Goal: Information Seeking & Learning: Learn about a topic

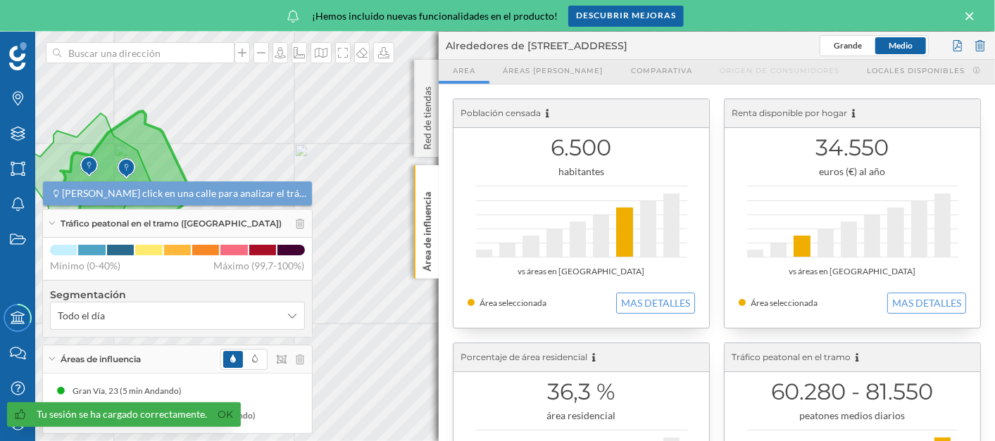
click at [969, 15] on icon at bounding box center [969, 16] width 8 height 8
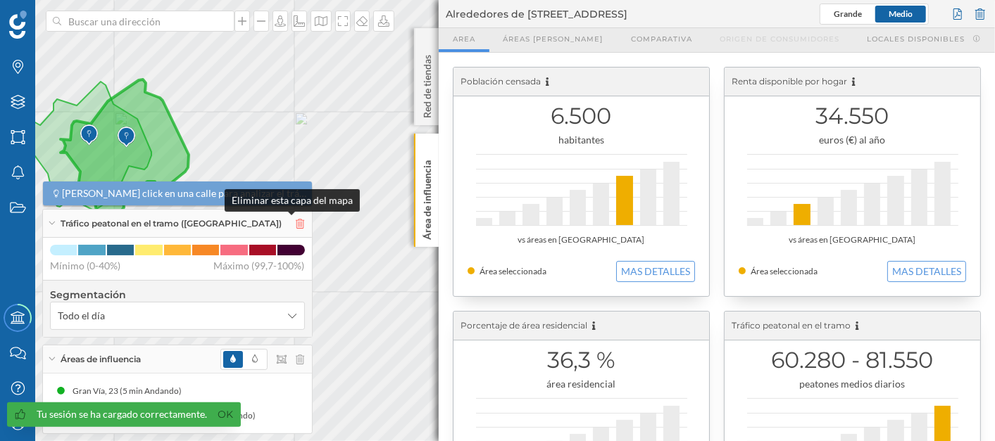
click at [296, 224] on icon at bounding box center [300, 224] width 8 height 10
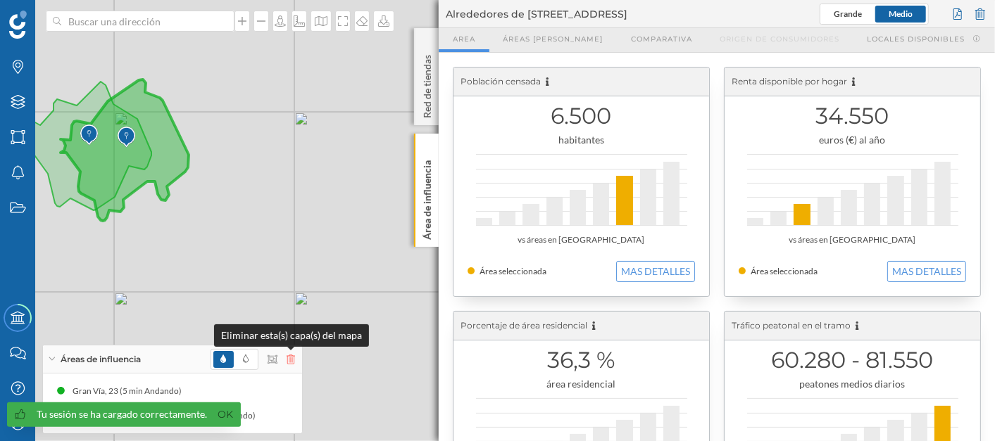
click at [292, 364] on icon at bounding box center [291, 360] width 8 height 10
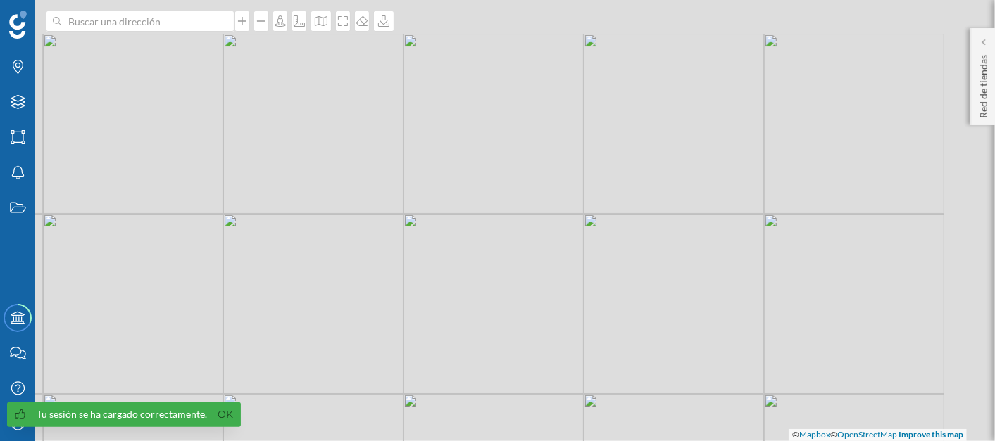
drag, startPoint x: 575, startPoint y: 243, endPoint x: 360, endPoint y: 312, distance: 226.2
click at [344, 332] on div "© Mapbox © OpenStreetMap Improve this map" at bounding box center [497, 220] width 995 height 441
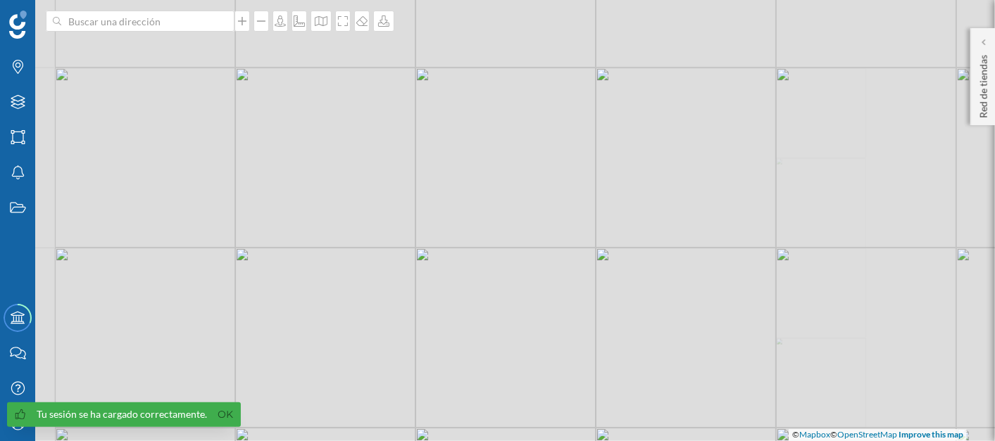
drag, startPoint x: 717, startPoint y: 192, endPoint x: 368, endPoint y: 269, distance: 356.8
click at [368, 270] on div "© Mapbox © OpenStreetMap Improve this map" at bounding box center [497, 220] width 995 height 441
drag, startPoint x: 479, startPoint y: 225, endPoint x: 446, endPoint y: 234, distance: 34.3
click at [446, 234] on div "© Mapbox © OpenStreetMap Improve this map" at bounding box center [497, 220] width 995 height 441
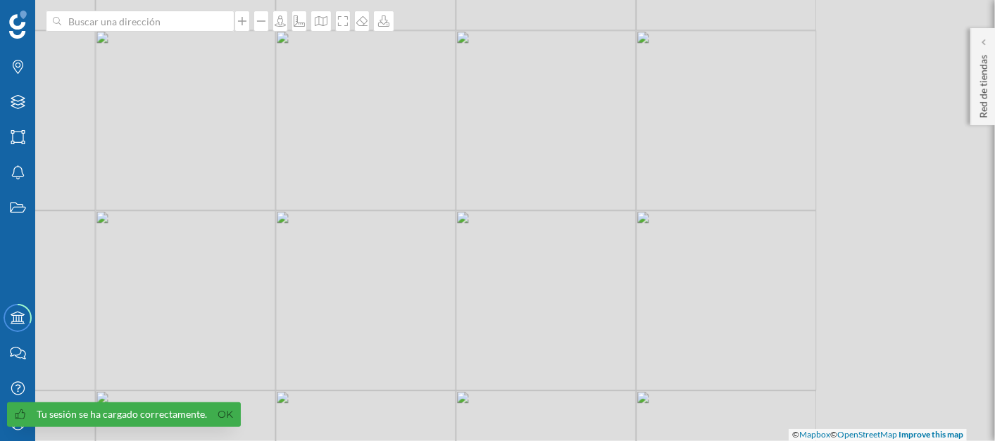
drag, startPoint x: 734, startPoint y: 161, endPoint x: 520, endPoint y: 189, distance: 215.9
click at [515, 194] on div "© Mapbox © OpenStreetMap Improve this map" at bounding box center [497, 220] width 995 height 441
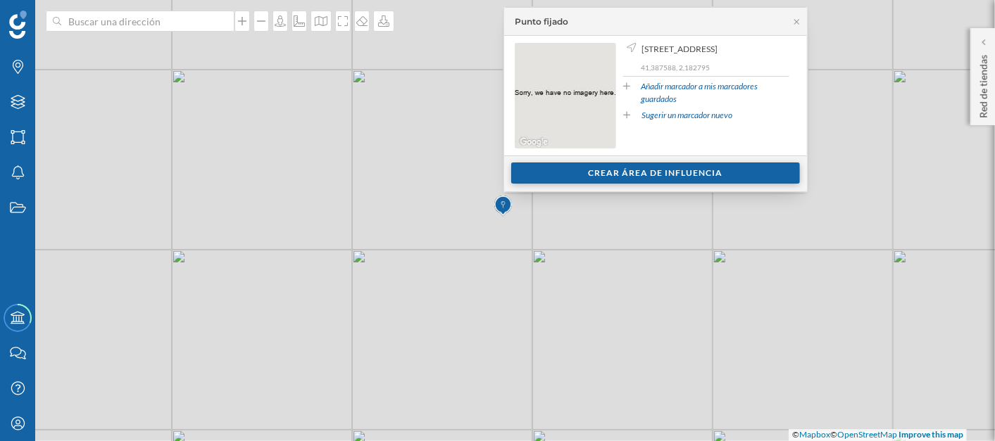
click at [653, 171] on div "Crear área de influencia" at bounding box center [655, 173] width 289 height 21
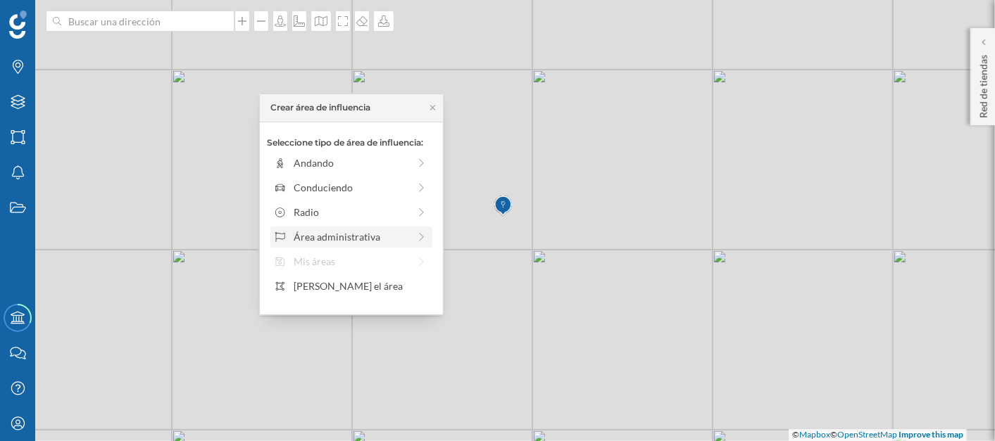
click at [416, 232] on icon at bounding box center [421, 237] width 13 height 10
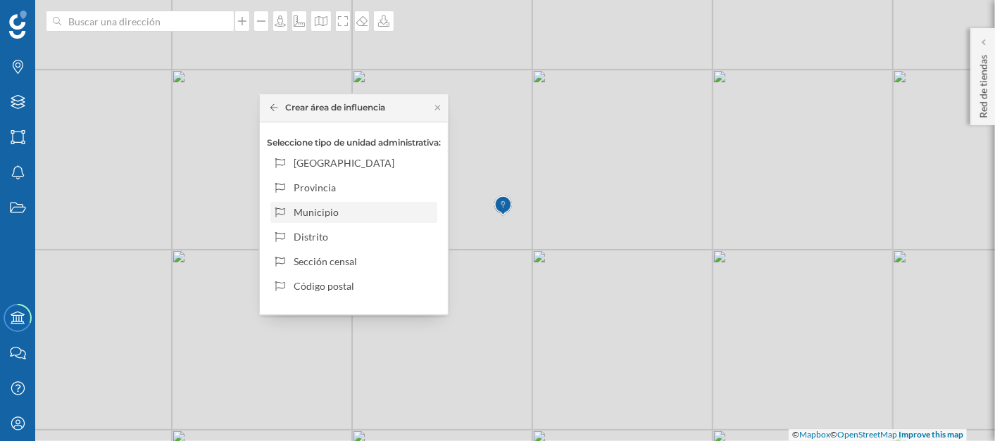
click at [365, 213] on div "Municipio" at bounding box center [363, 212] width 139 height 15
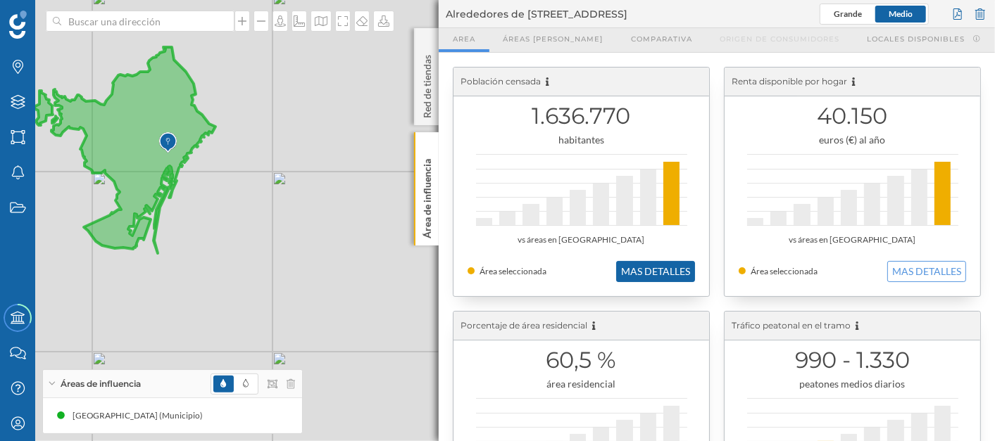
click at [660, 277] on button "MAS DETALLES" at bounding box center [655, 271] width 79 height 21
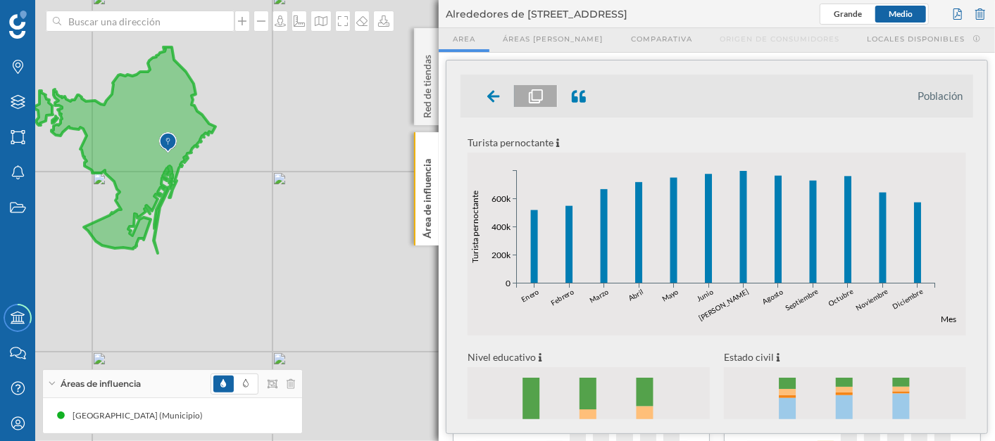
scroll to position [608, 0]
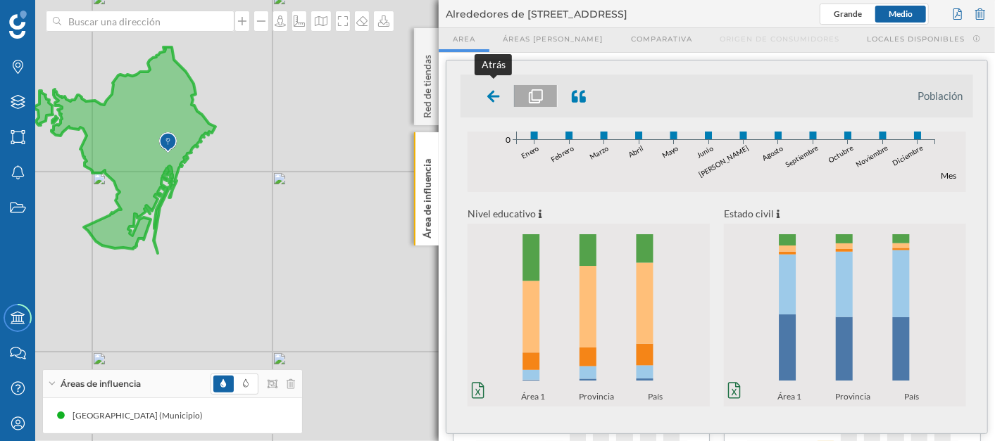
click at [485, 95] on div at bounding box center [494, 96] width 42 height 22
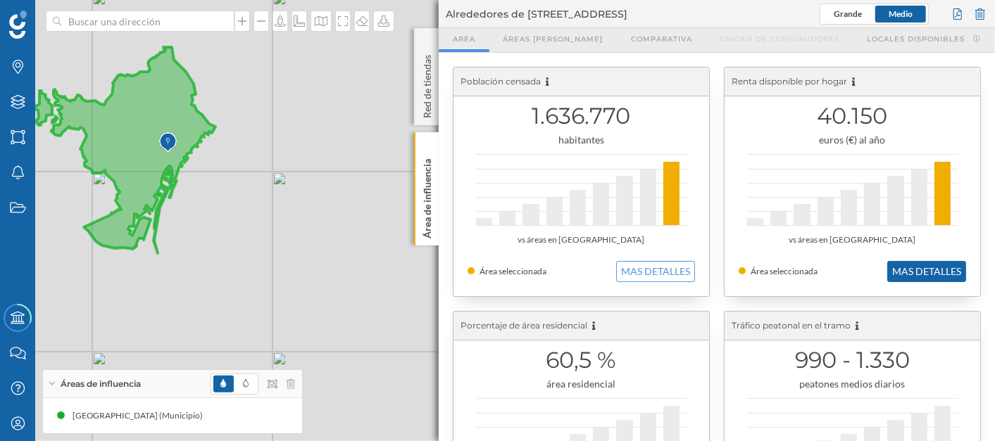
click at [921, 270] on button "MAS DETALLES" at bounding box center [926, 271] width 79 height 21
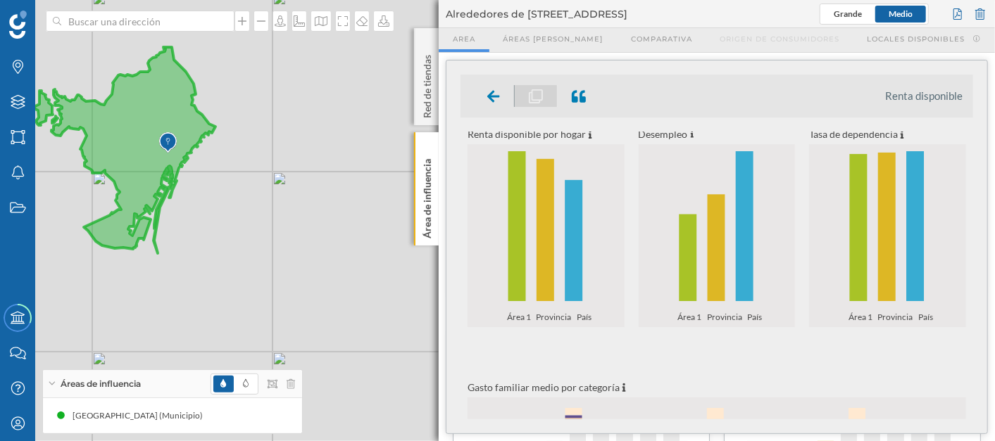
scroll to position [0, 0]
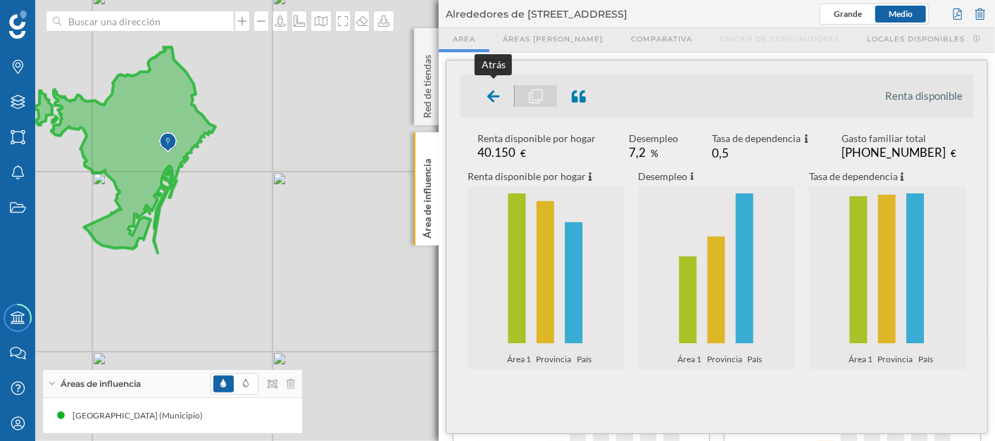
click at [496, 96] on icon at bounding box center [493, 96] width 13 height 12
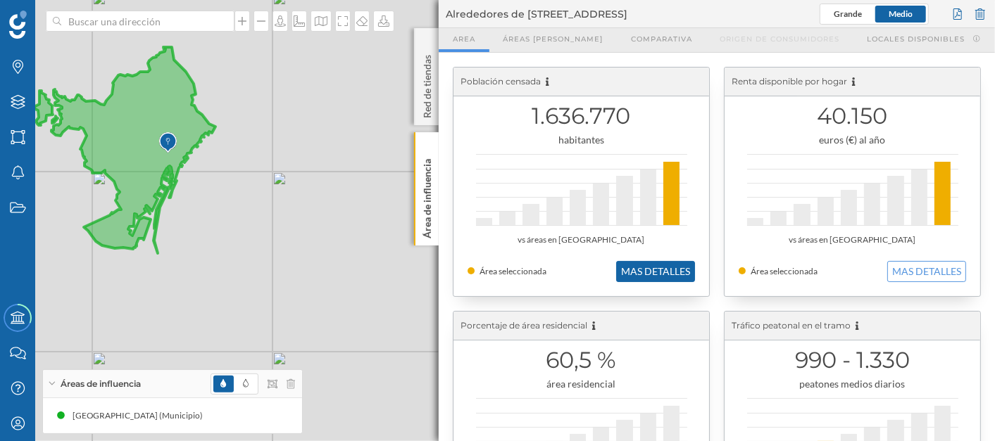
click at [651, 271] on button "MAS DETALLES" at bounding box center [655, 271] width 79 height 21
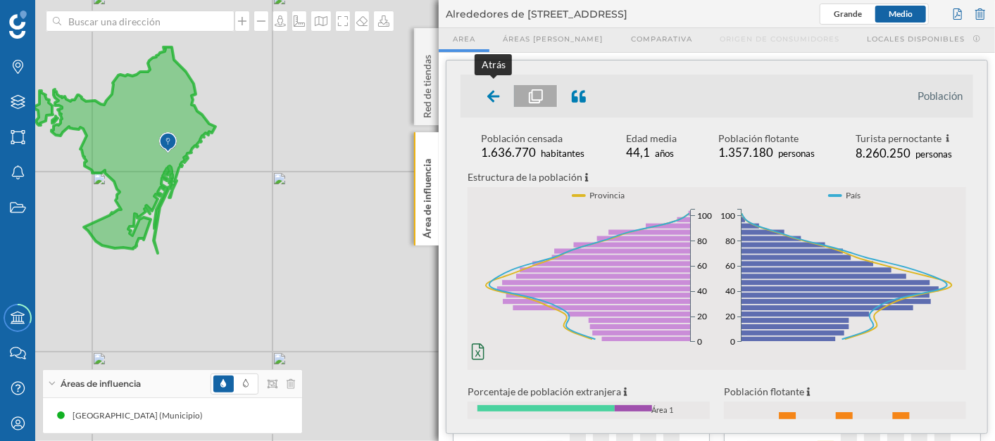
click at [489, 98] on icon at bounding box center [493, 96] width 13 height 12
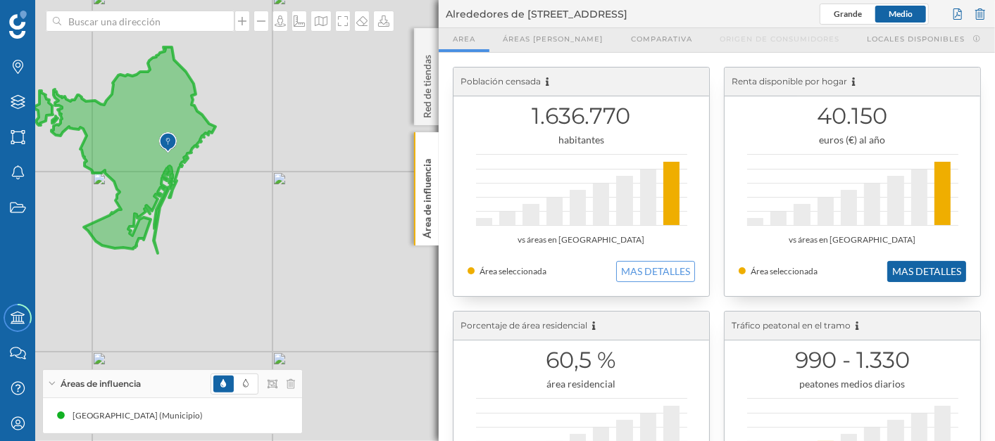
click at [905, 277] on button "MAS DETALLES" at bounding box center [926, 271] width 79 height 21
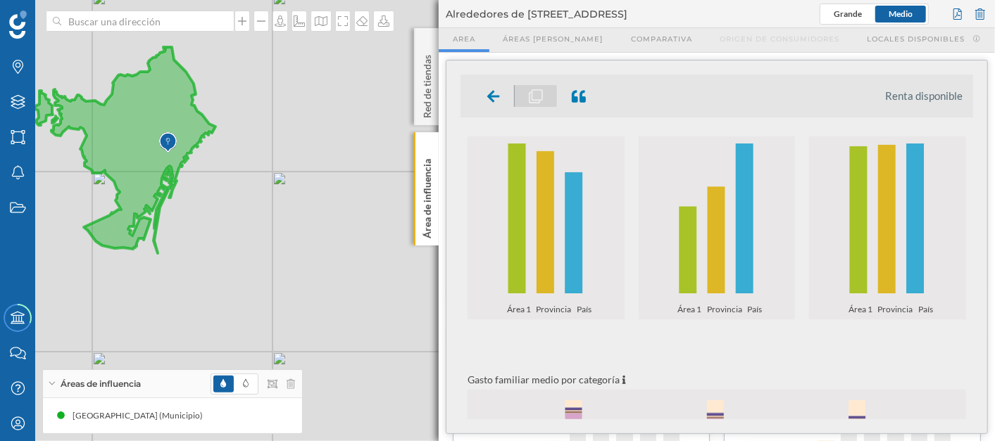
scroll to position [49, 0]
click at [494, 103] on icon at bounding box center [493, 95] width 13 height 17
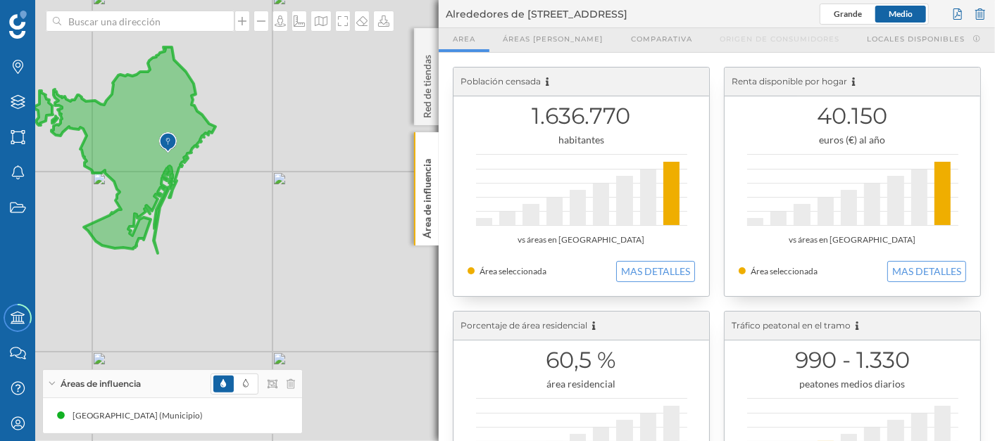
scroll to position [234, 0]
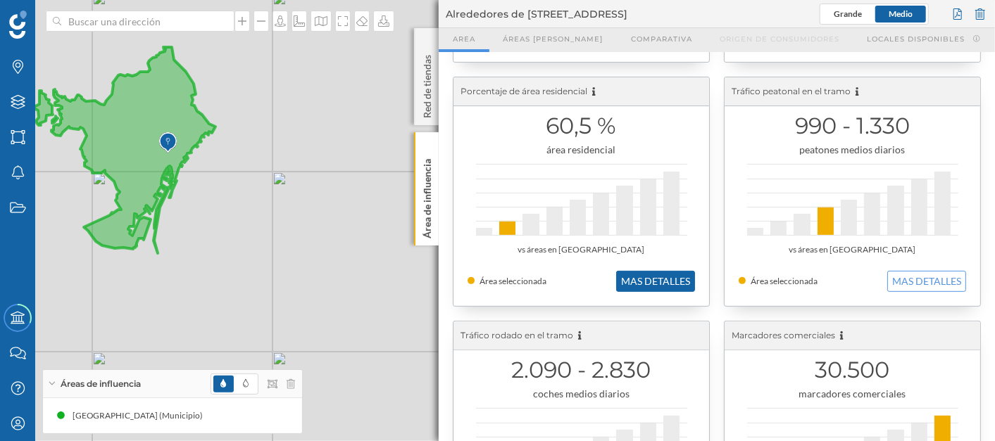
click at [662, 282] on button "MAS DETALLES" at bounding box center [655, 281] width 79 height 21
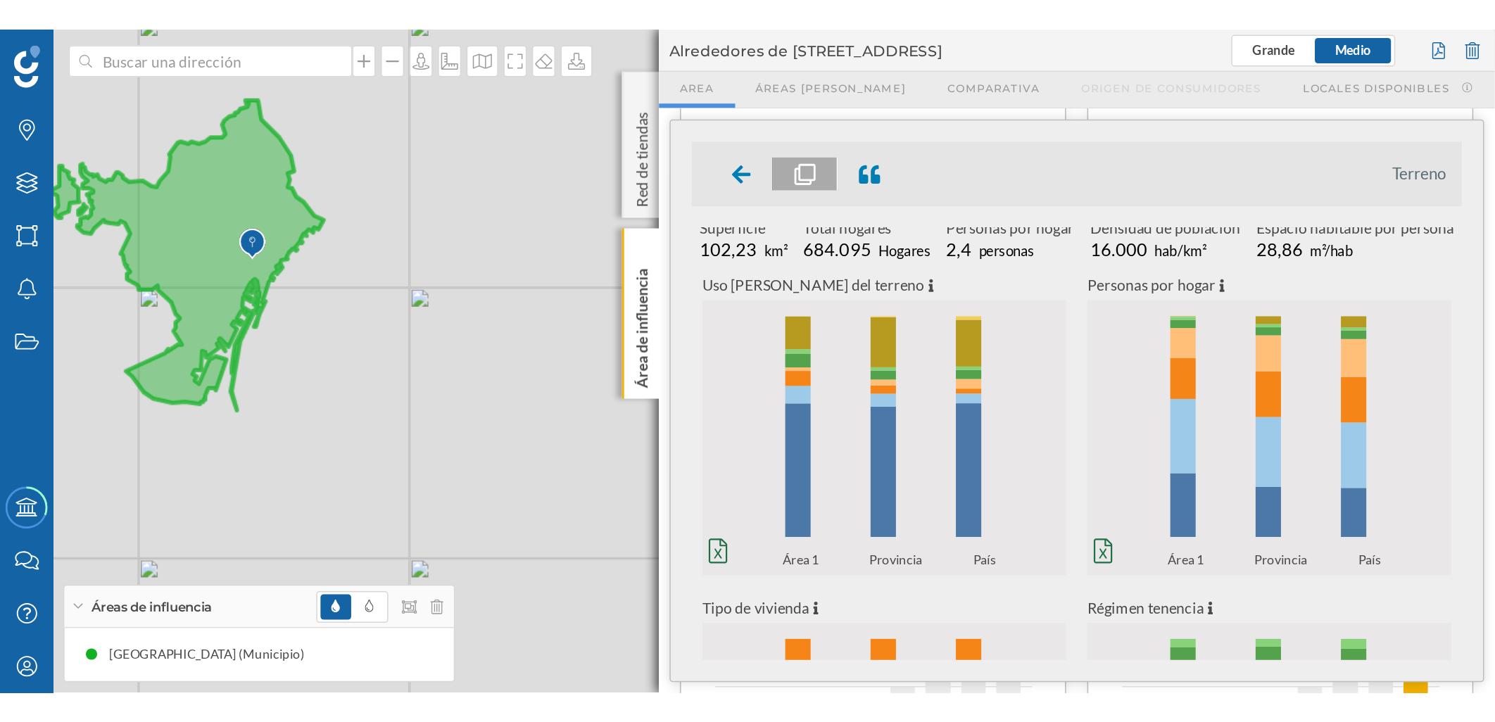
scroll to position [0, 0]
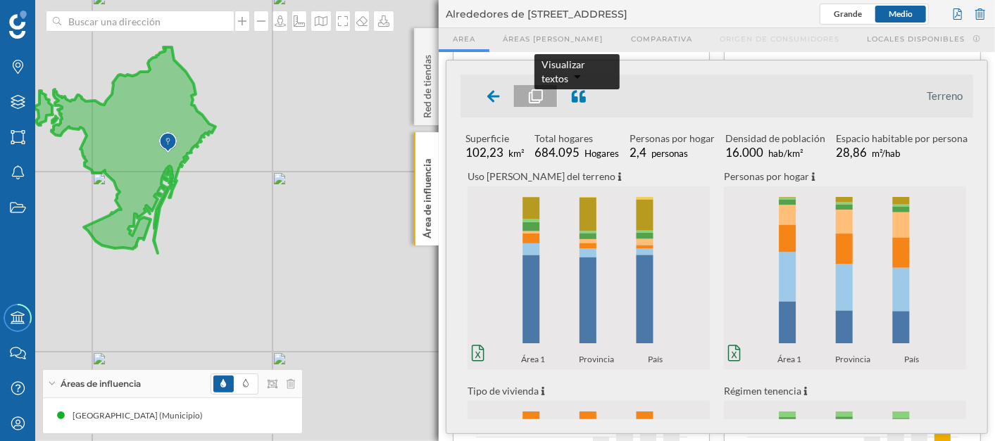
drag, startPoint x: 572, startPoint y: 94, endPoint x: 605, endPoint y: 120, distance: 41.7
click at [574, 94] on icon at bounding box center [579, 96] width 14 height 14
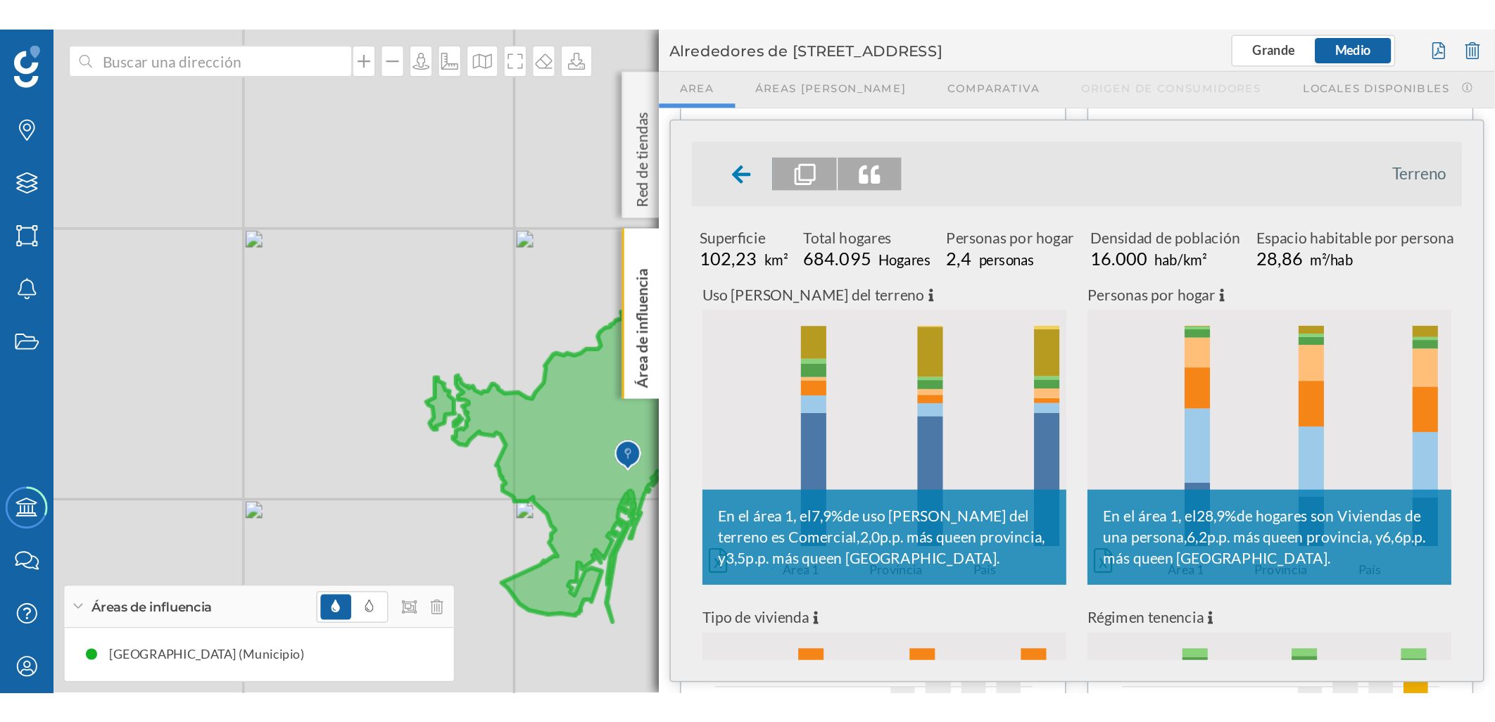
scroll to position [77, 0]
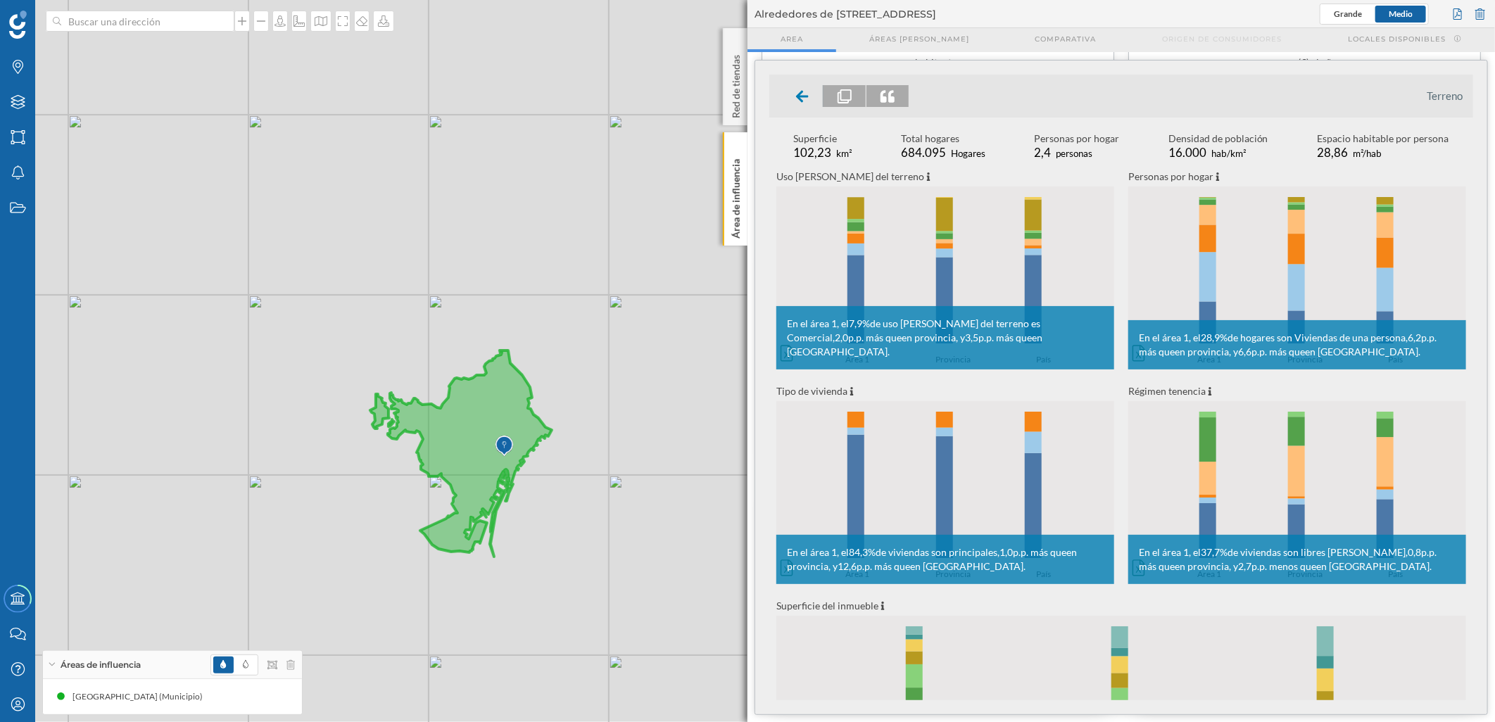
drag, startPoint x: 482, startPoint y: 177, endPoint x: 347, endPoint y: 278, distance: 168.0
click at [531, 332] on div "© Mapbox © OpenStreetMap Improve this map" at bounding box center [747, 361] width 1495 height 722
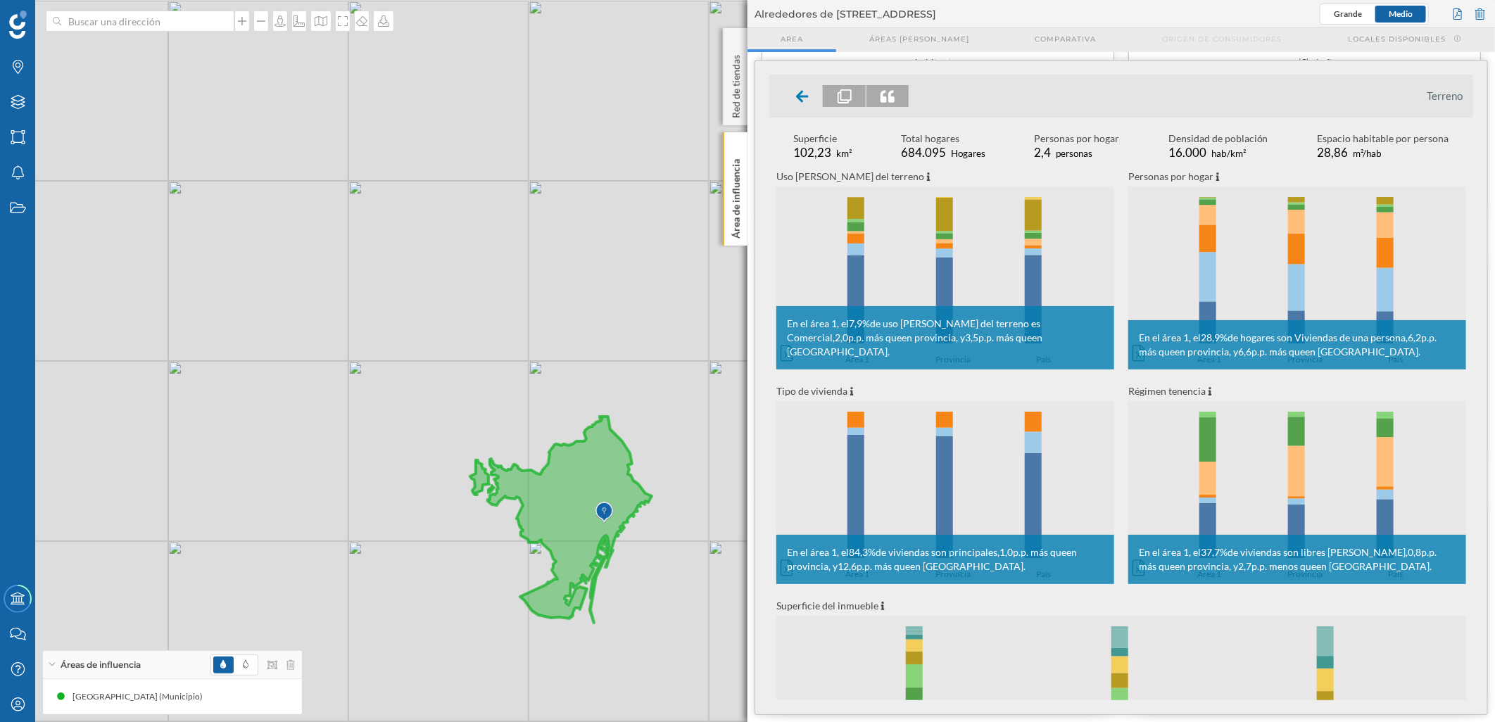
drag, startPoint x: 336, startPoint y: 266, endPoint x: 442, endPoint y: 315, distance: 116.9
click at [442, 317] on div "© Mapbox © OpenStreetMap Improve this map" at bounding box center [747, 361] width 1495 height 722
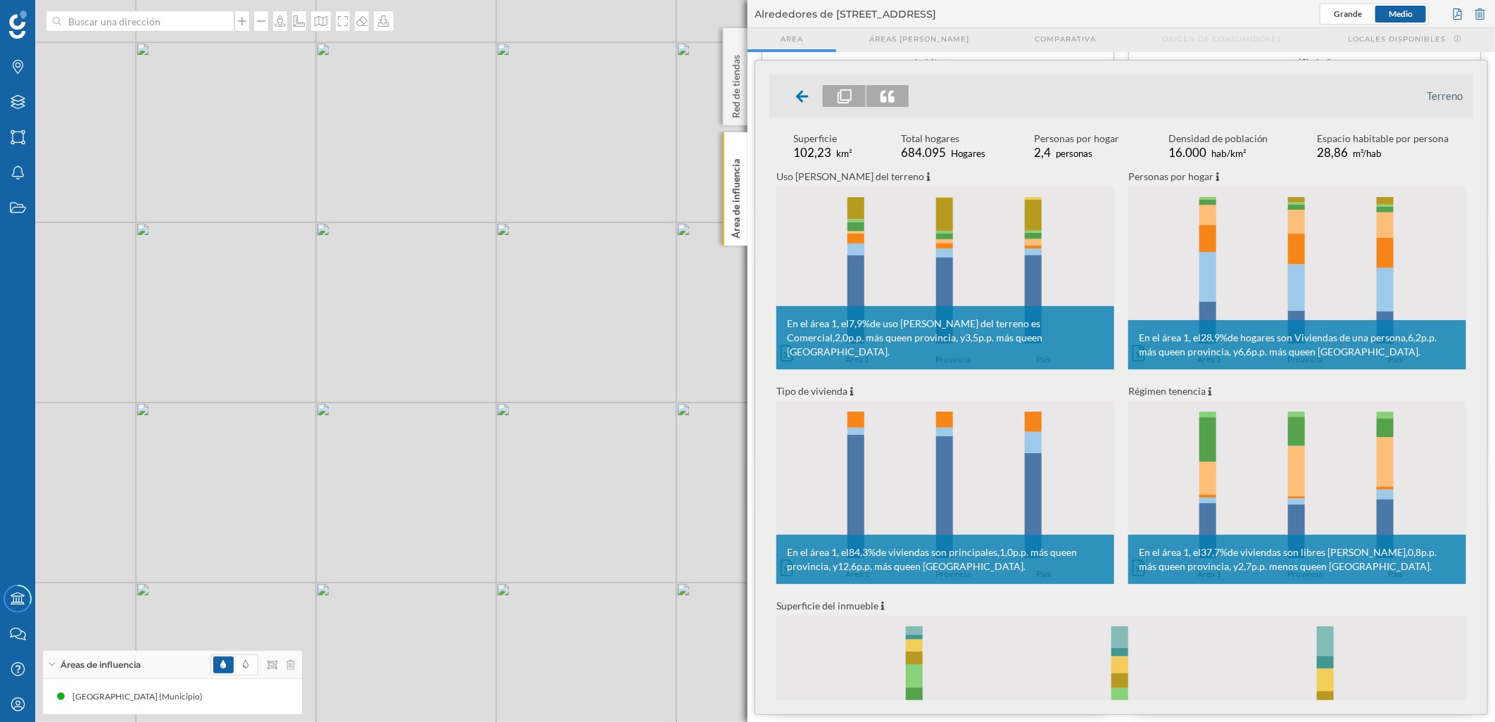
click at [458, 284] on div "© Mapbox © OpenStreetMap Improve this map" at bounding box center [747, 361] width 1495 height 722
drag, startPoint x: 287, startPoint y: 667, endPoint x: 328, endPoint y: 587, distance: 89.4
click at [289, 441] on icon at bounding box center [291, 665] width 8 height 10
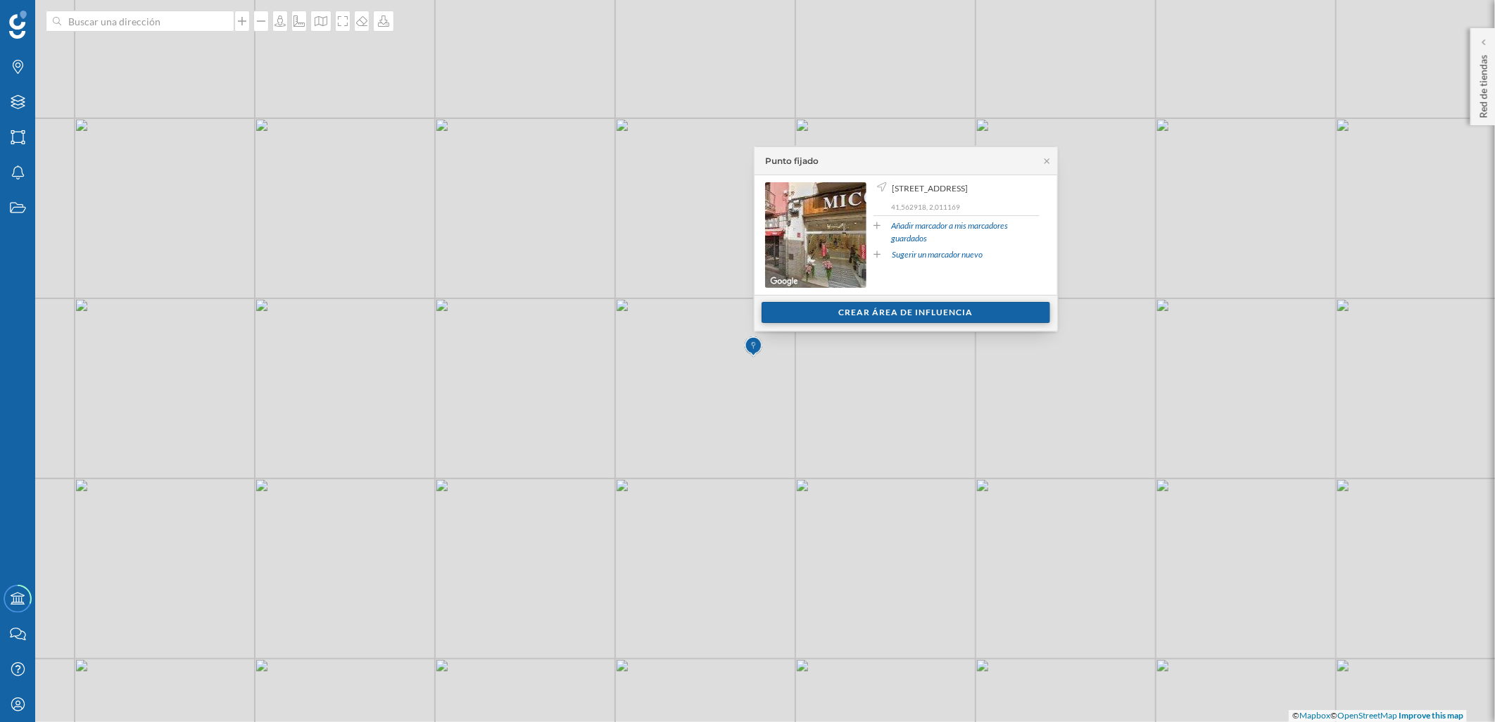
click at [841, 312] on div "Crear área de influencia" at bounding box center [906, 312] width 289 height 21
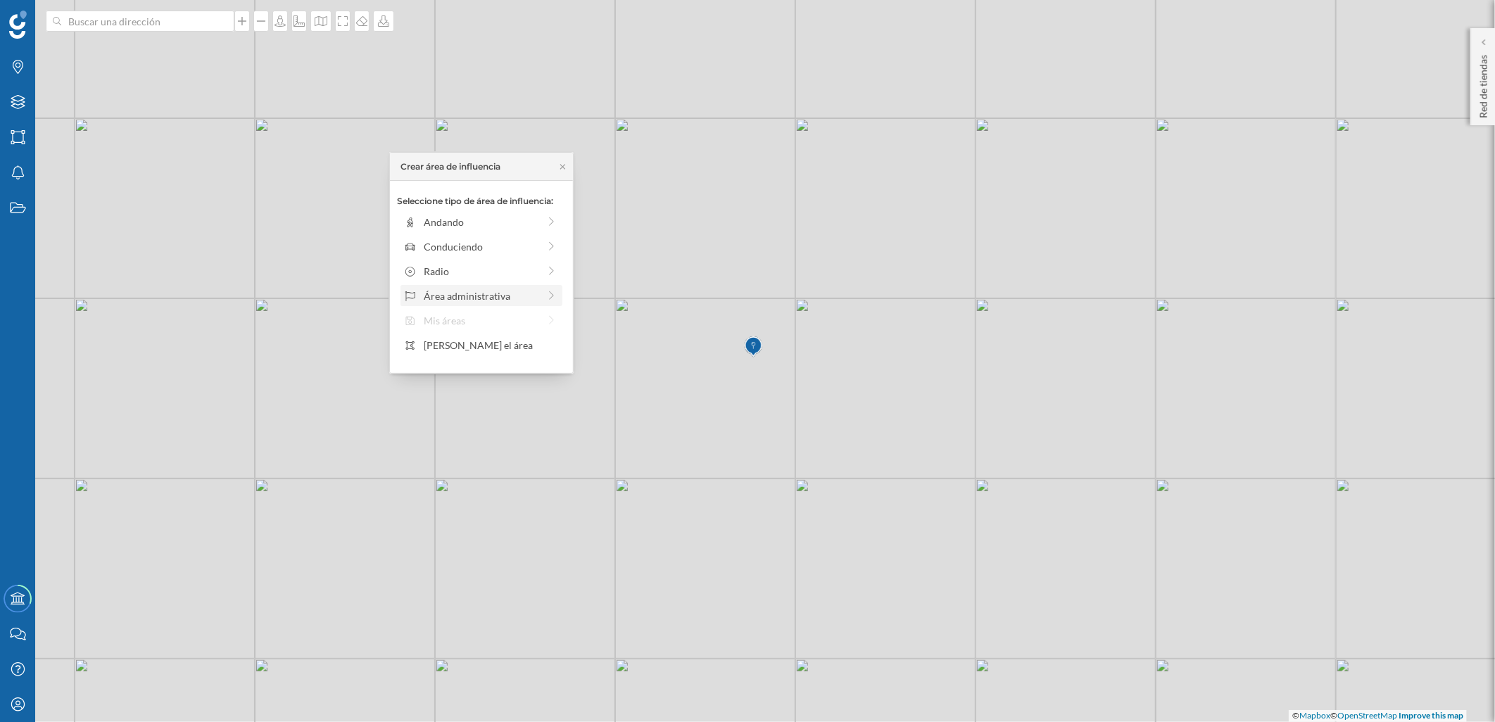
click at [541, 293] on div "Área administrativa" at bounding box center [480, 296] width 153 height 15
click at [533, 277] on div "Municipio" at bounding box center [493, 271] width 139 height 15
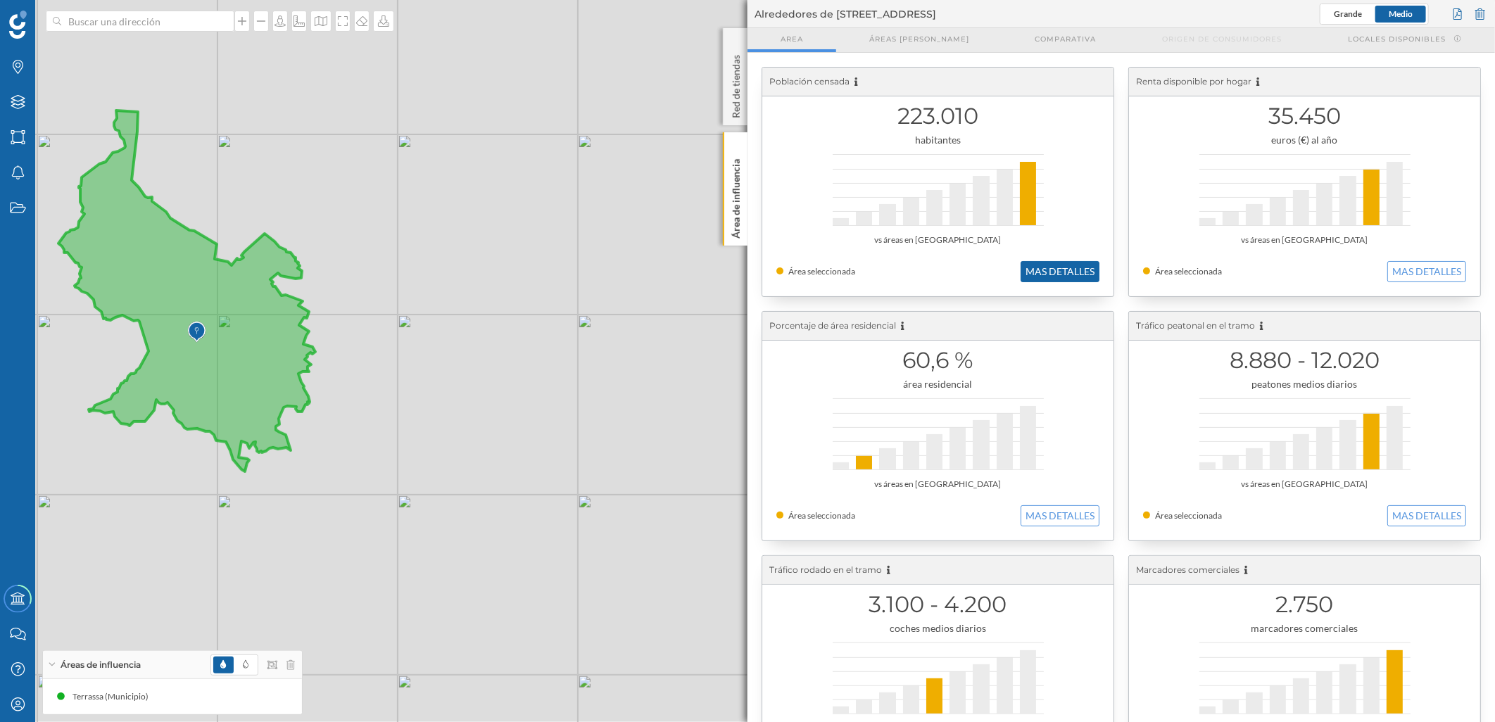
click at [994, 275] on button "MAS DETALLES" at bounding box center [1060, 271] width 79 height 21
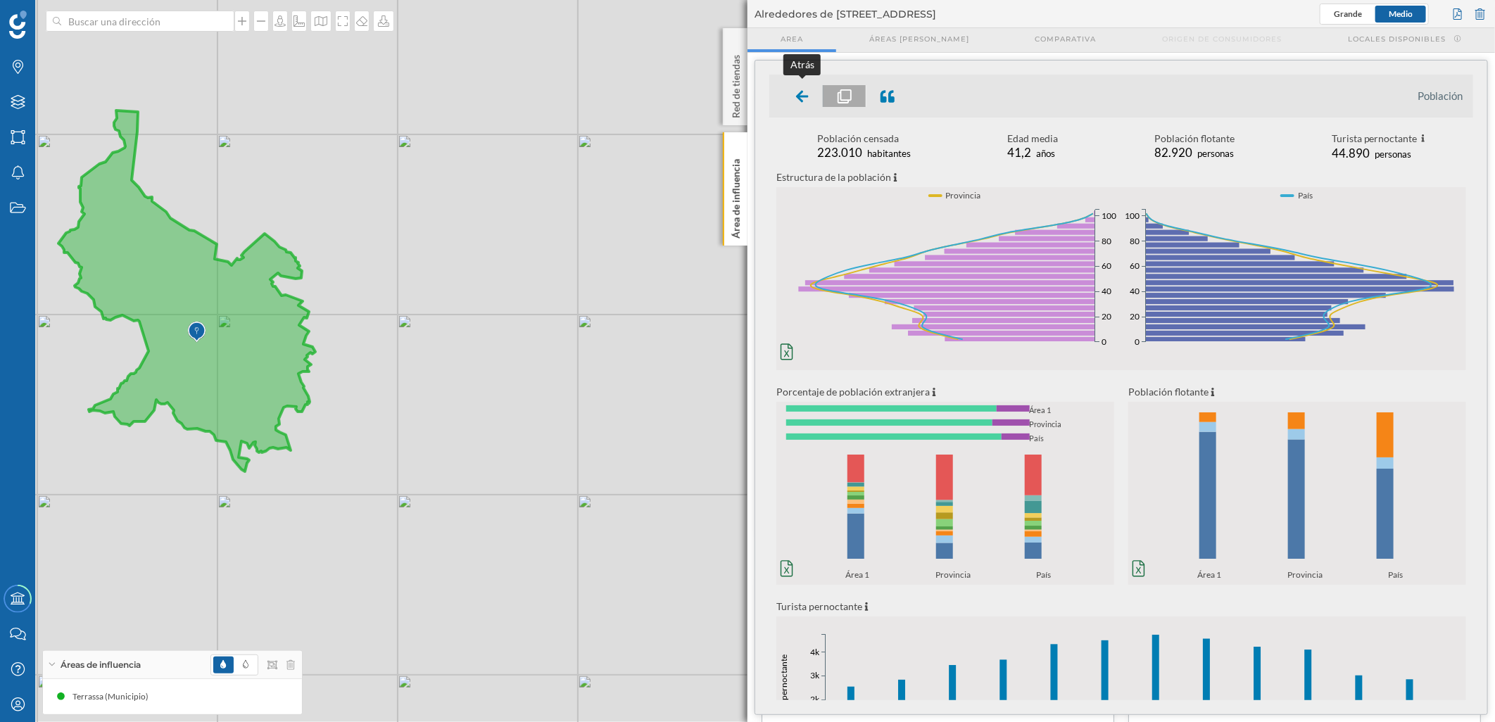
click at [790, 97] on div at bounding box center [803, 96] width 42 height 22
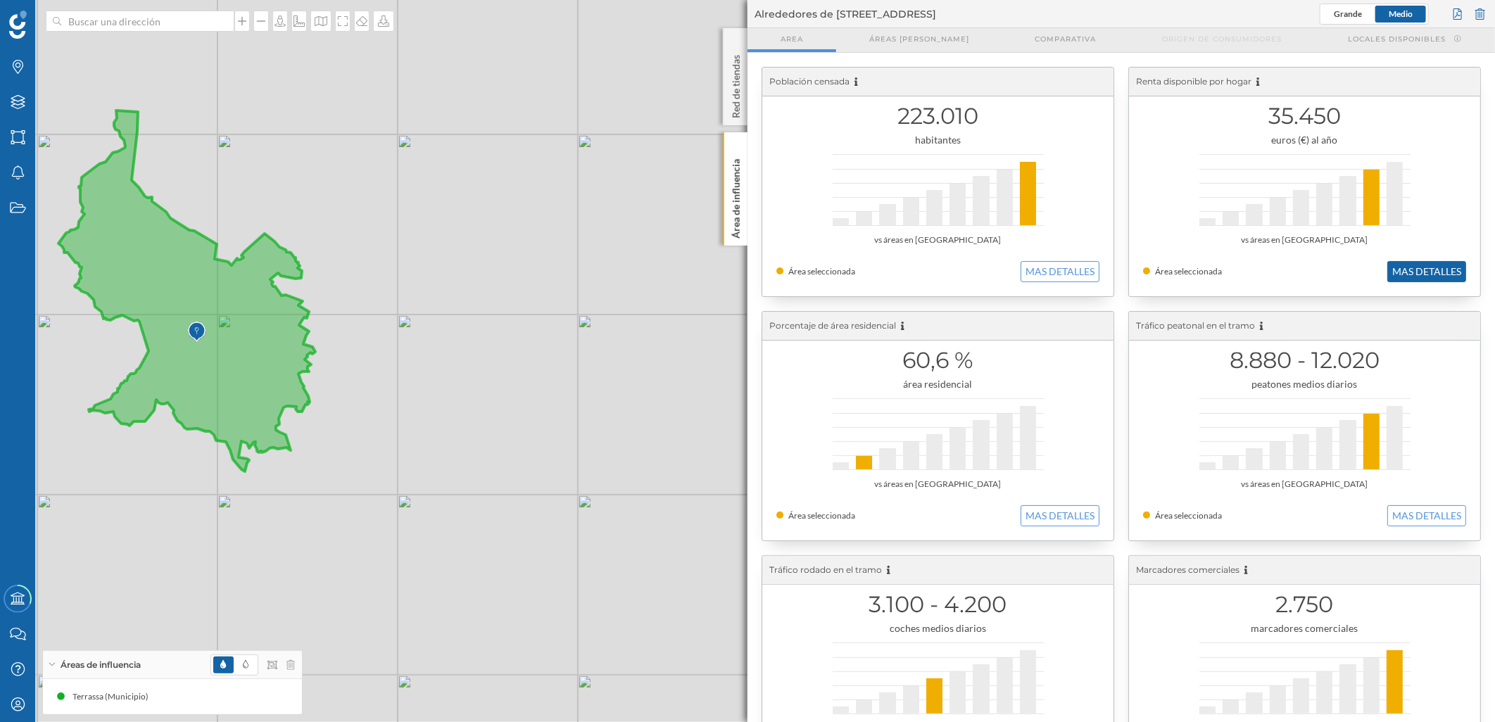
click at [994, 273] on button "MAS DETALLES" at bounding box center [1427, 271] width 79 height 21
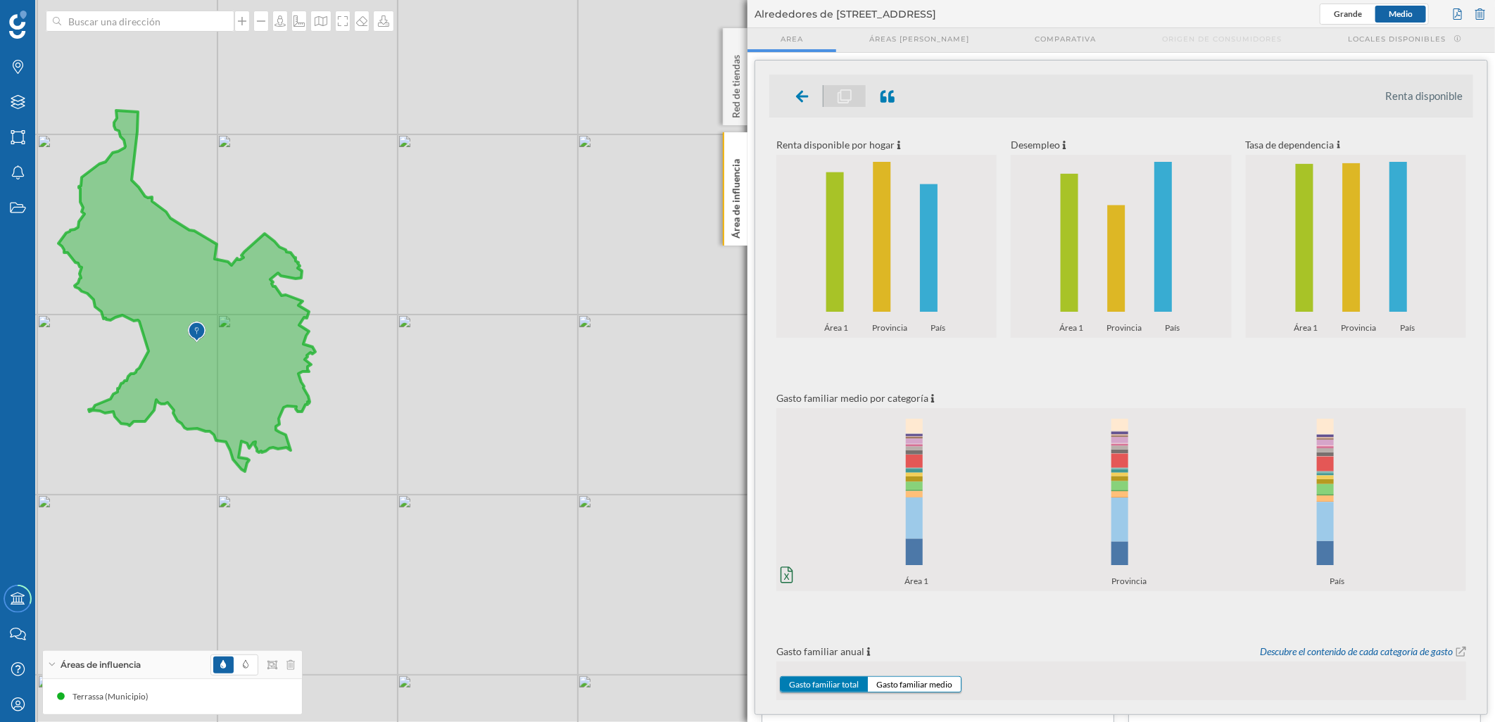
scroll to position [0, 0]
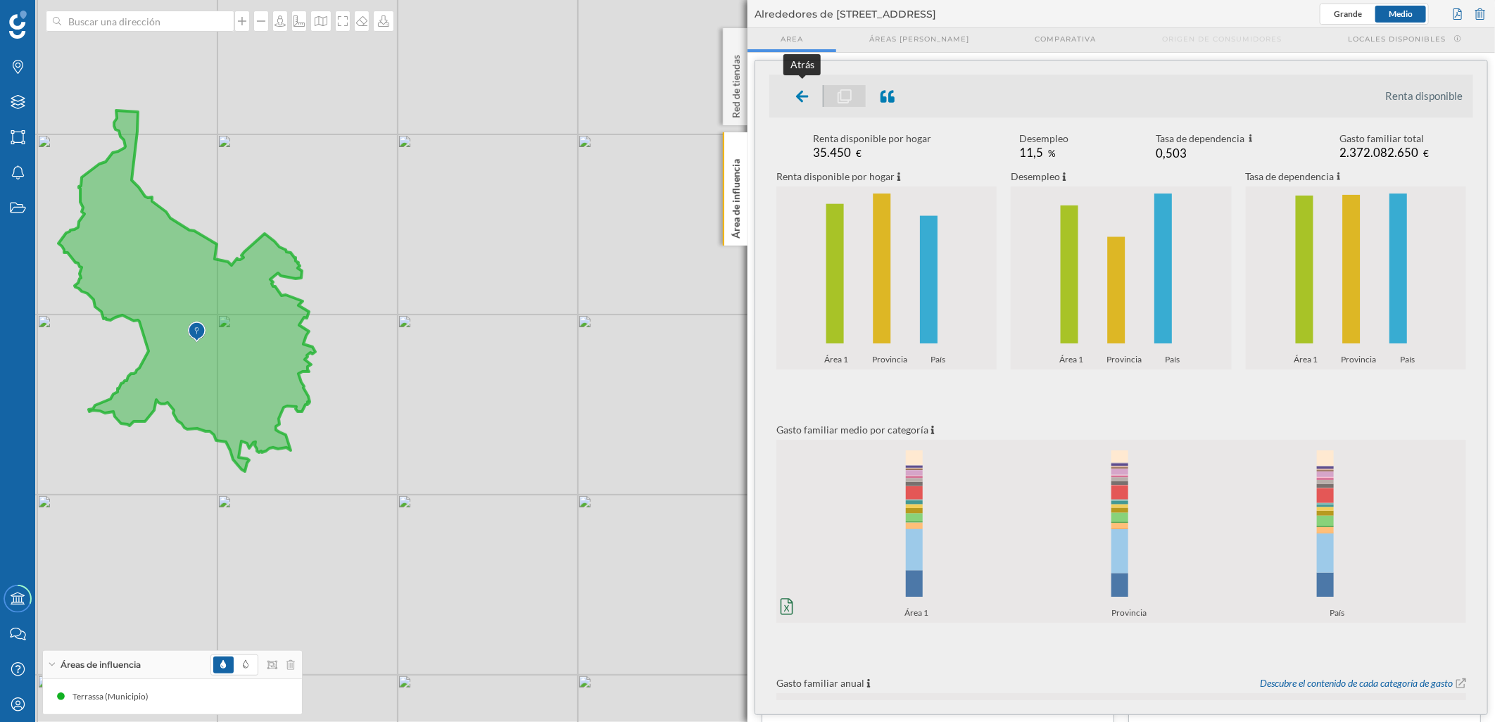
click at [795, 100] on div at bounding box center [803, 96] width 42 height 22
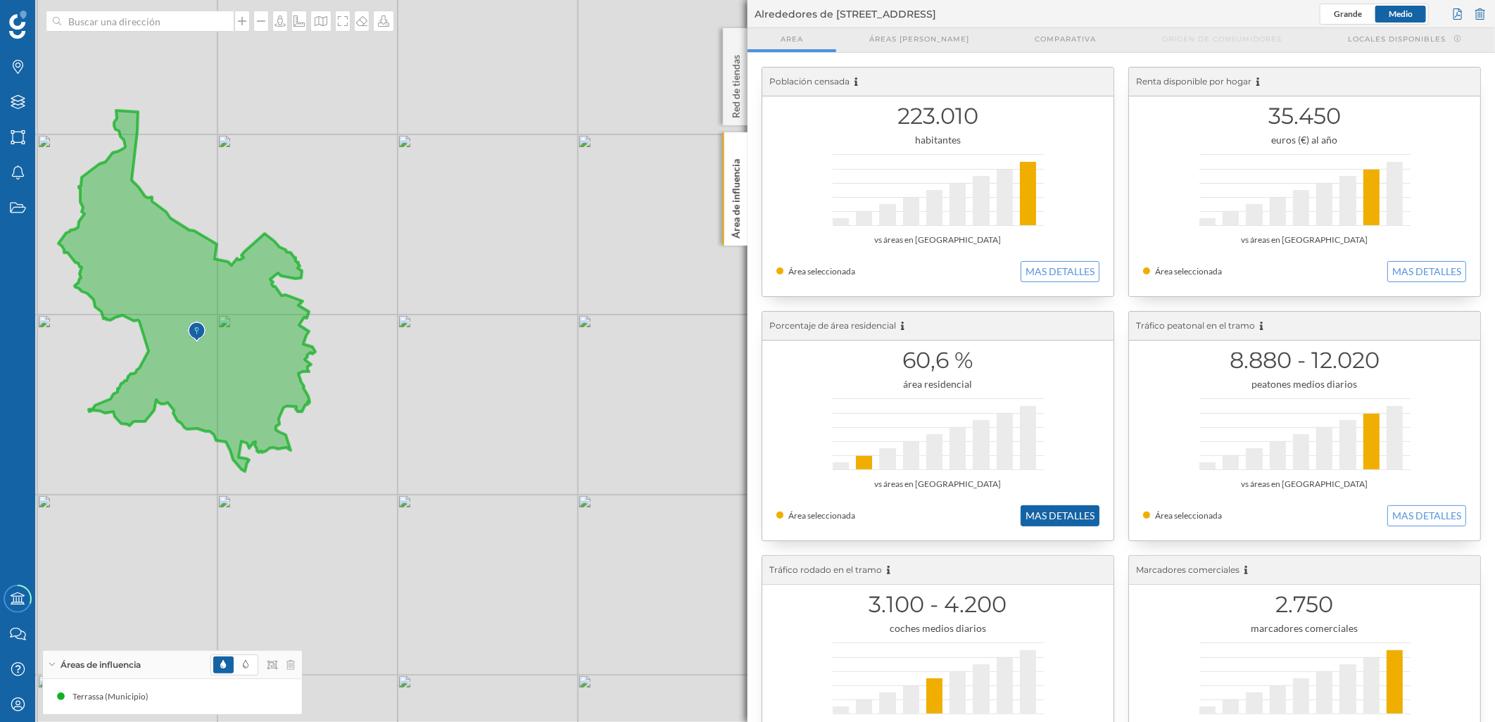
click at [994, 441] on button "MAS DETALLES" at bounding box center [1060, 515] width 79 height 21
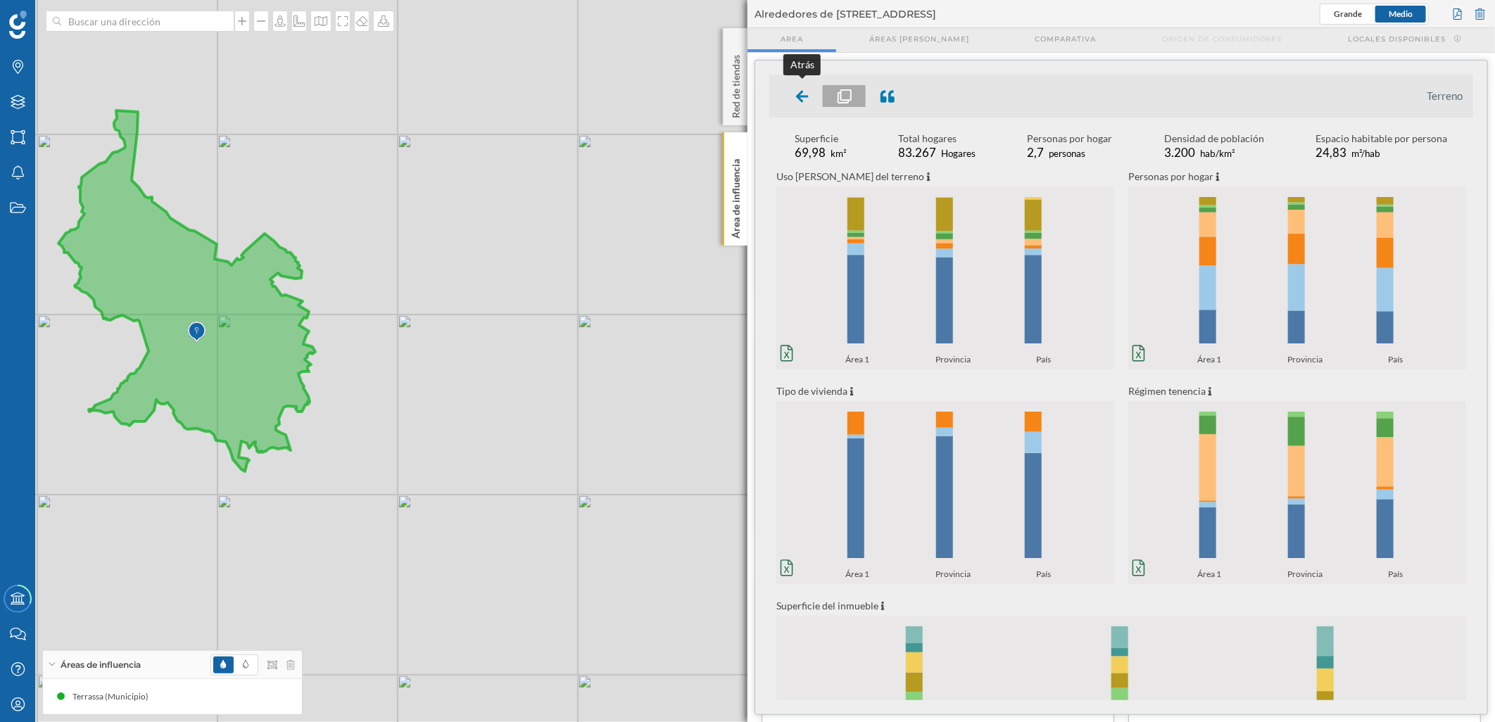
click at [803, 106] on div at bounding box center [803, 96] width 42 height 22
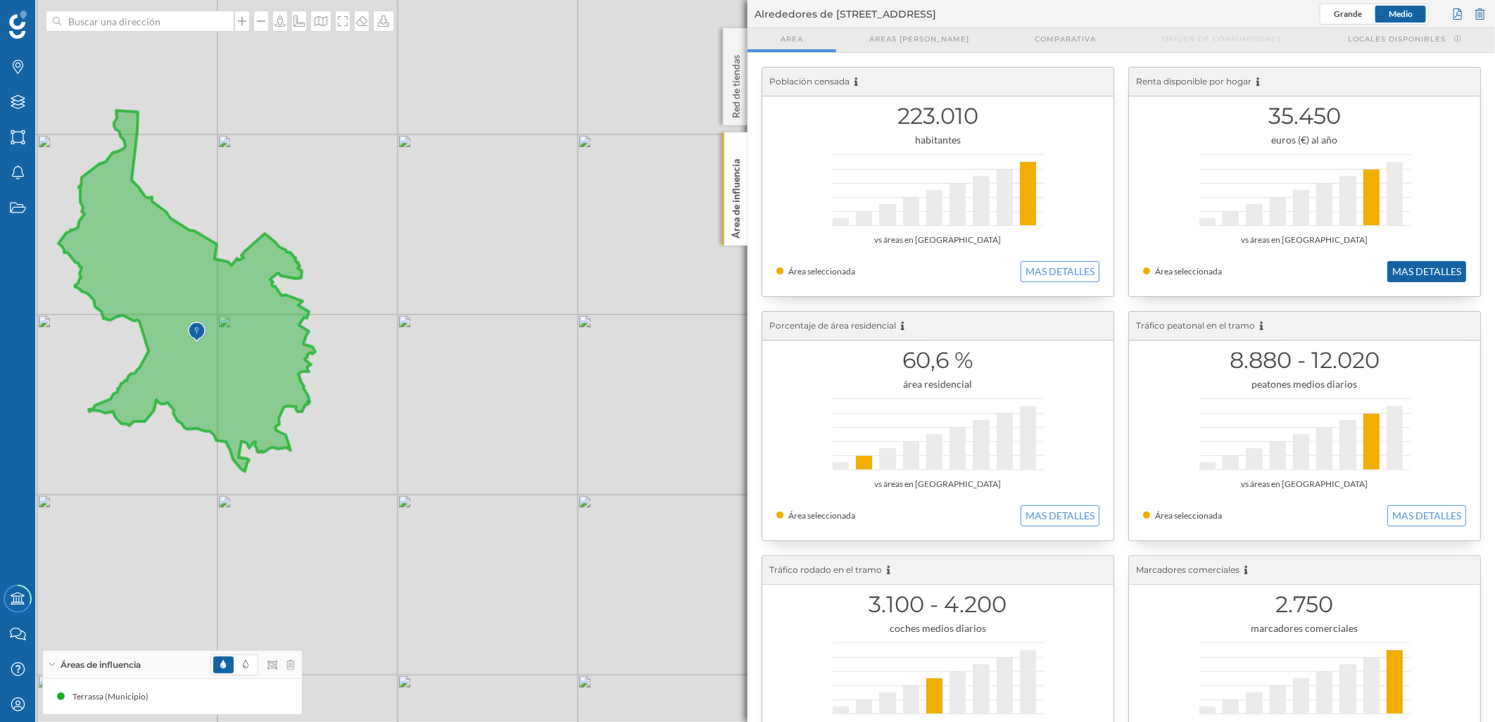
click at [994, 277] on button "MAS DETALLES" at bounding box center [1427, 271] width 79 height 21
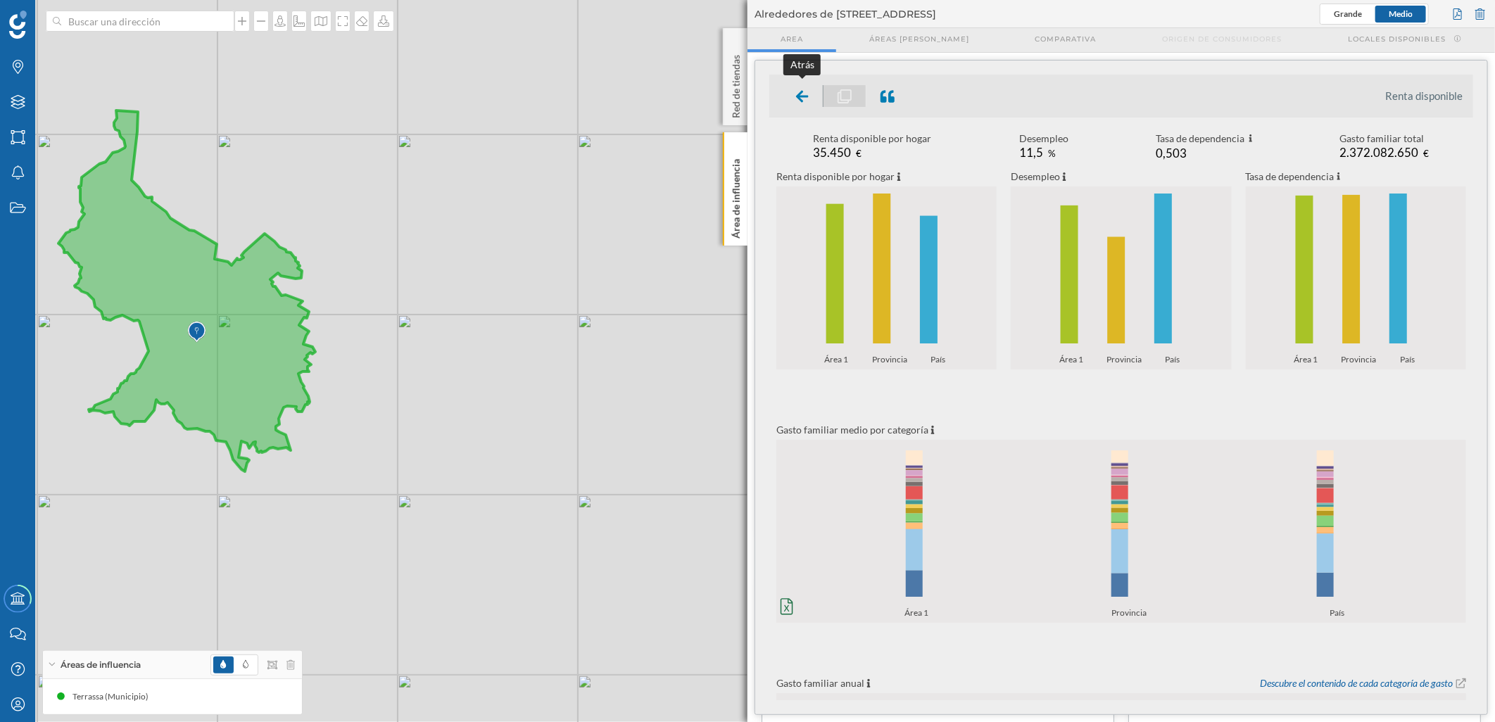
click at [808, 93] on div at bounding box center [803, 96] width 42 height 22
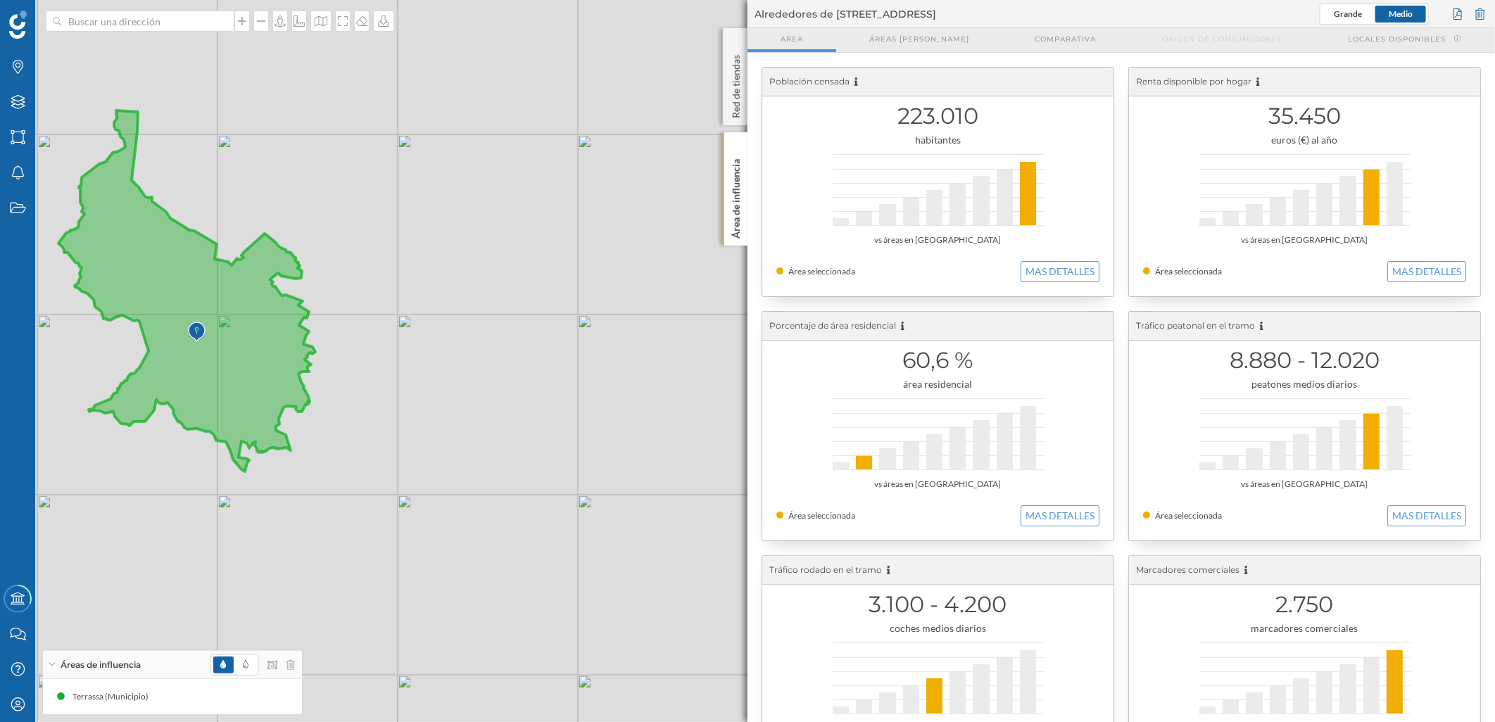
click at [994, 260] on div "223.010 habitantes vs áreas en [GEOGRAPHIC_DATA] Área seleccionada MAS DETALLES" at bounding box center [937, 182] width 351 height 229
drag, startPoint x: 1030, startPoint y: 260, endPoint x: 1060, endPoint y: 266, distance: 30.8
click at [994, 266] on button "MAS DETALLES" at bounding box center [1060, 271] width 79 height 21
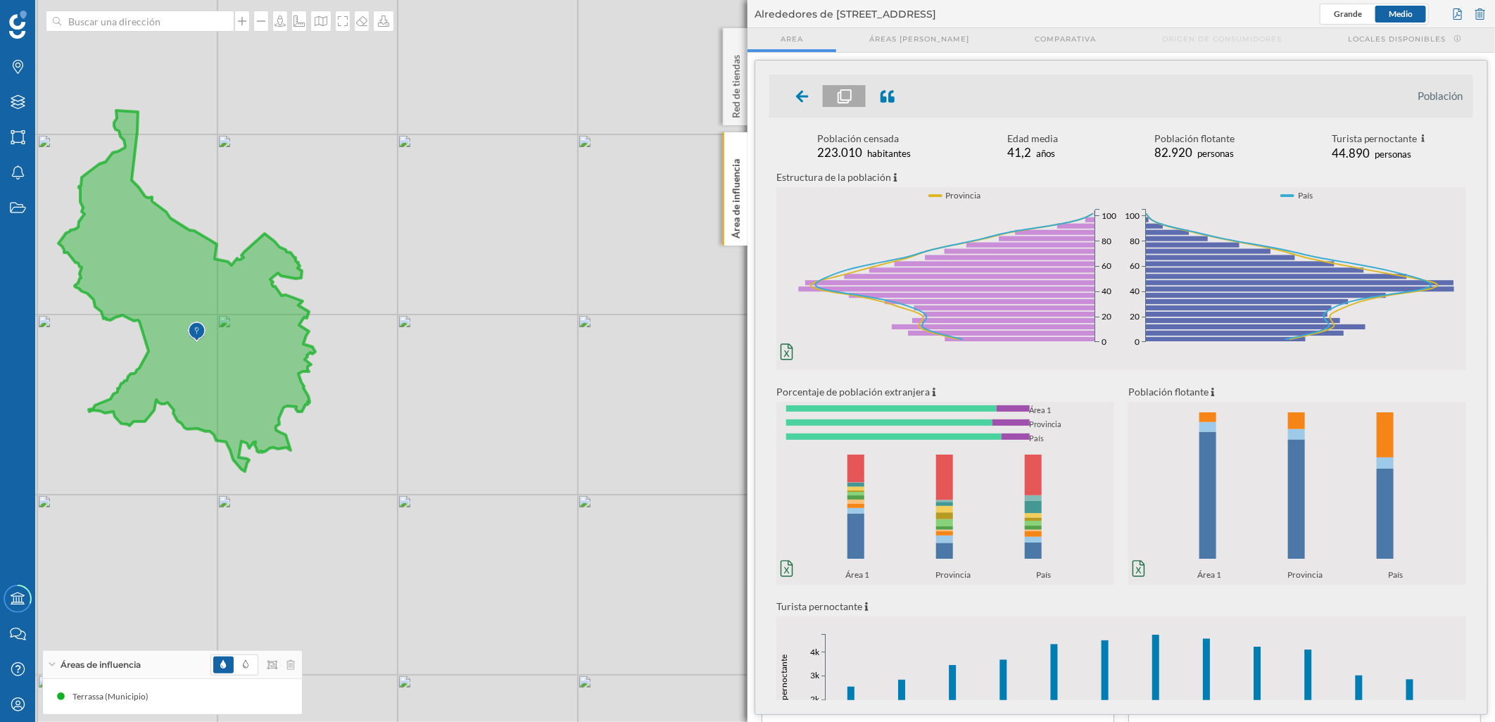
scroll to position [327, 0]
